Goal: Find specific page/section: Find specific page/section

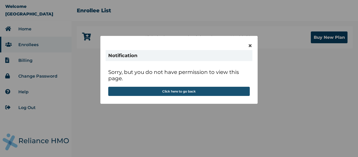
click at [187, 91] on button "Click here to go back" at bounding box center [178, 91] width 141 height 9
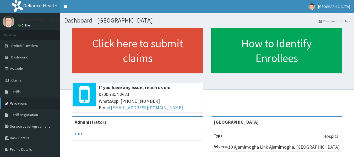
click at [20, 104] on link "Validations" at bounding box center [30, 103] width 60 height 12
